Goal: Information Seeking & Learning: Learn about a topic

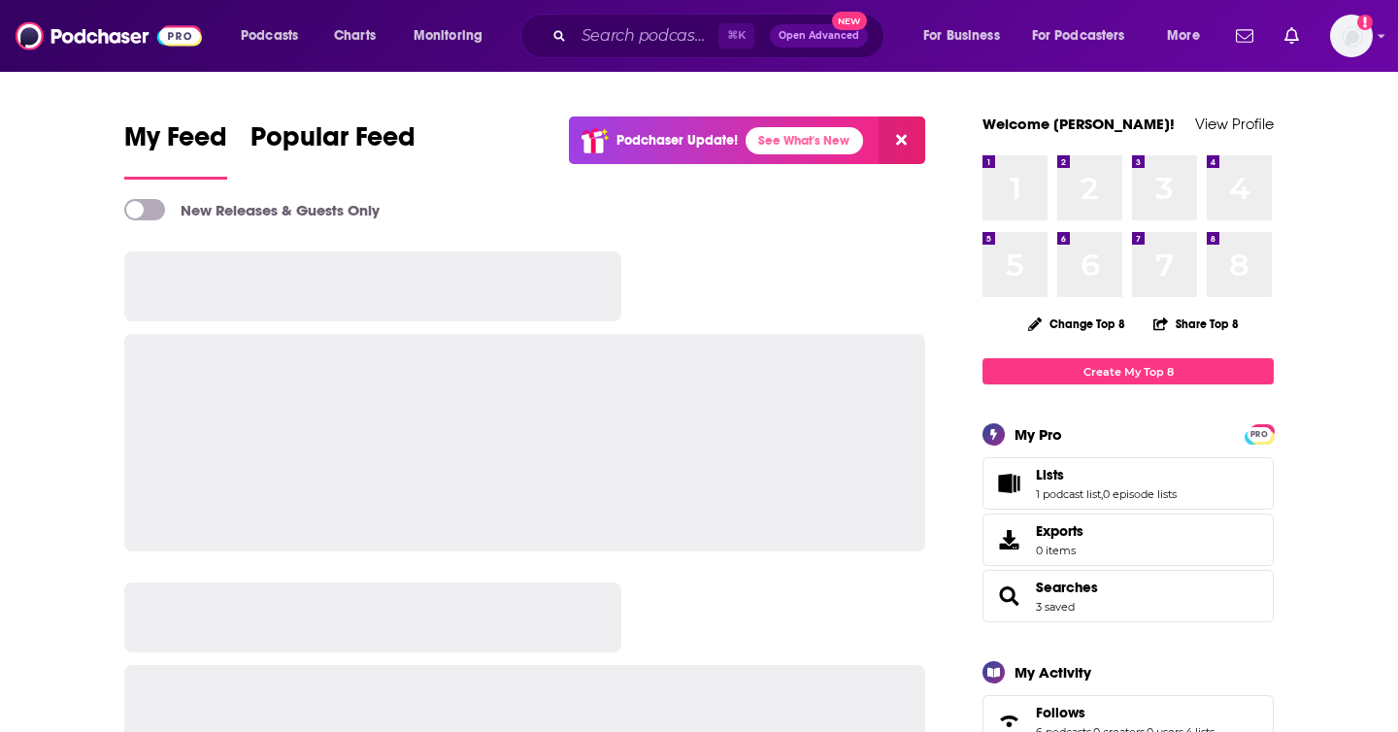
click at [605, 37] on input "Search podcasts, credits, & more..." at bounding box center [646, 35] width 145 height 31
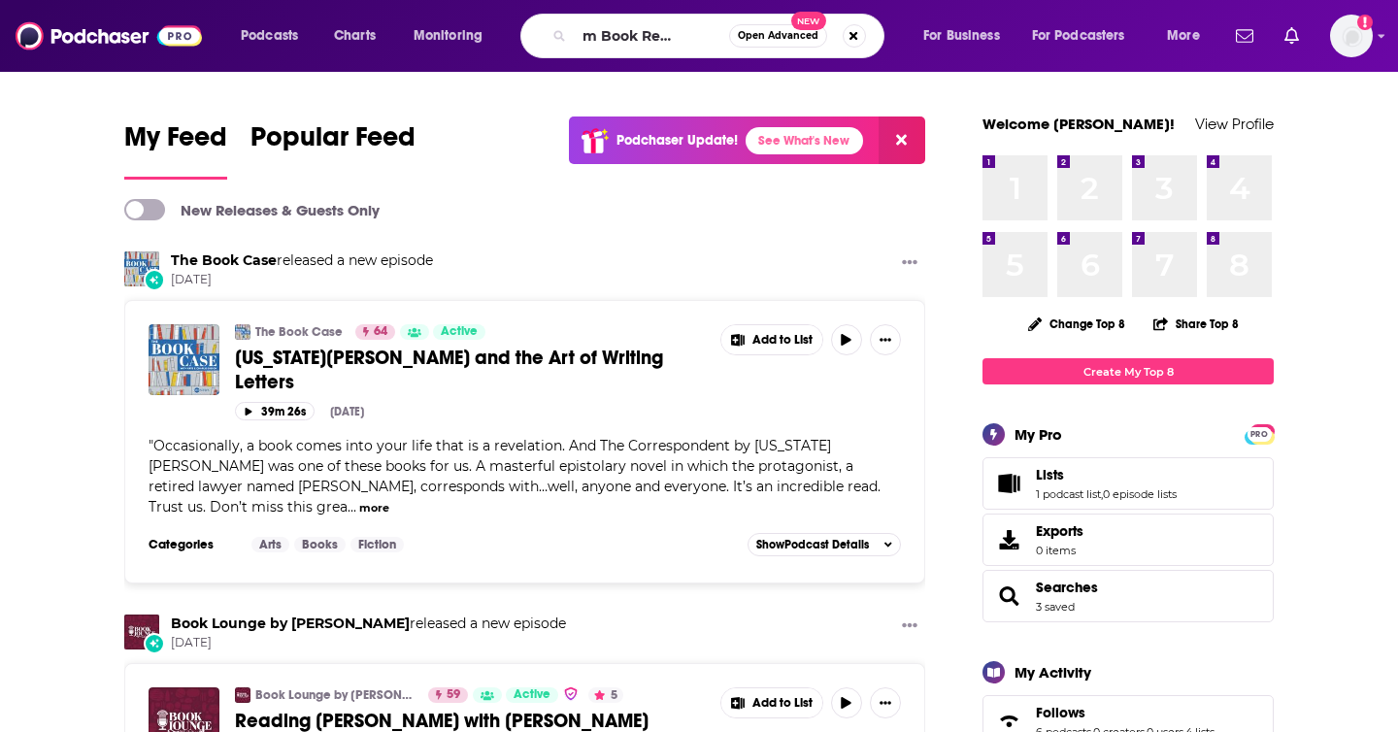
scroll to position [0, 56]
type input "The 2am Book Review Club"
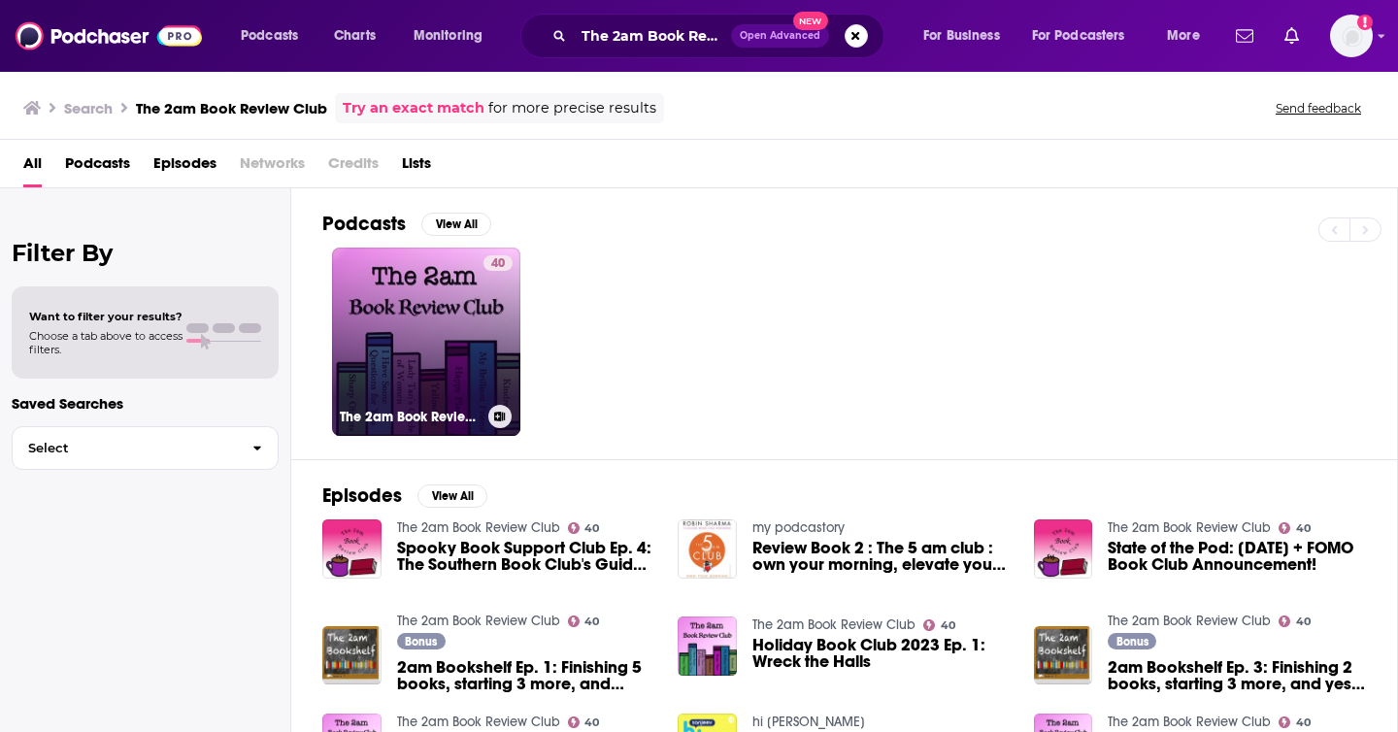
click at [438, 348] on link "40 The 2am Book Review Club" at bounding box center [426, 342] width 188 height 188
